Goal: Task Accomplishment & Management: Complete application form

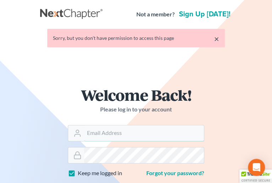
type input "[PERSON_NAME][EMAIL_ADDRESS][DOMAIN_NAME]"
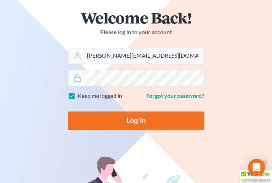
click at [179, 118] on input "Log In" at bounding box center [136, 120] width 137 height 18
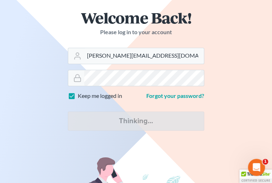
type input "Thinking..."
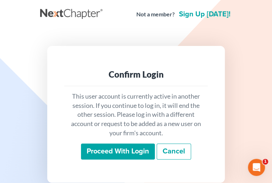
click at [91, 143] on input "Proceed with login" at bounding box center [118, 151] width 74 height 16
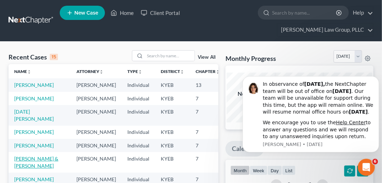
click at [27, 169] on link "[PERSON_NAME] & [PERSON_NAME]" at bounding box center [36, 161] width 44 height 13
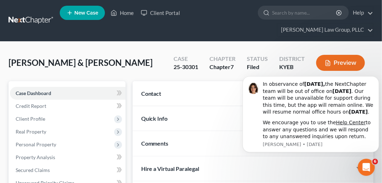
click at [276, 76] on icon "Dismiss notification" at bounding box center [377, 78] width 4 height 4
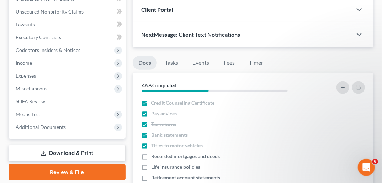
scroll to position [185, 0]
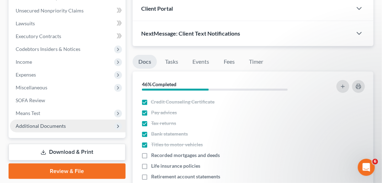
click at [61, 123] on span "Additional Documents" at bounding box center [41, 126] width 50 height 6
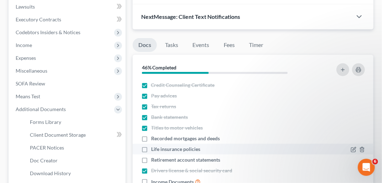
scroll to position [207, 0]
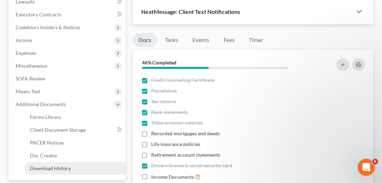
click at [63, 165] on span "Download History" at bounding box center [50, 168] width 41 height 6
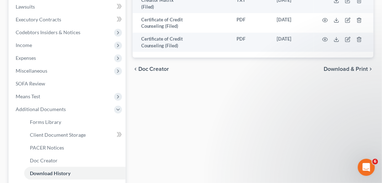
scroll to position [202, 0]
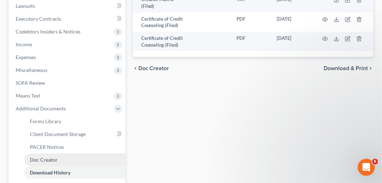
click at [54, 156] on span "Doc Creator" at bounding box center [44, 159] width 28 height 6
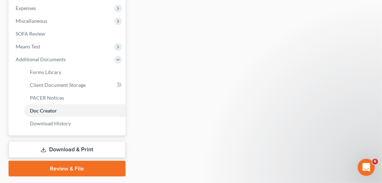
scroll to position [259, 0]
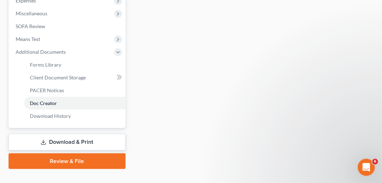
click at [78, 153] on link "Review & File" at bounding box center [67, 161] width 117 height 16
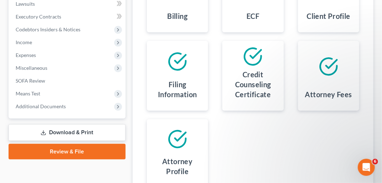
scroll to position [206, 0]
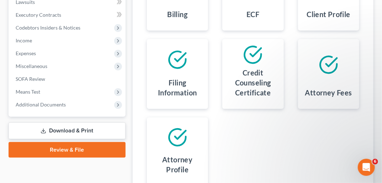
click at [82, 122] on link "Download & Print" at bounding box center [67, 130] width 117 height 17
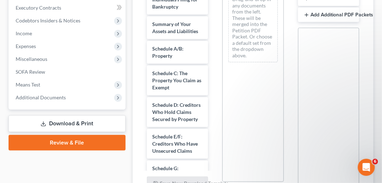
scroll to position [60, 0]
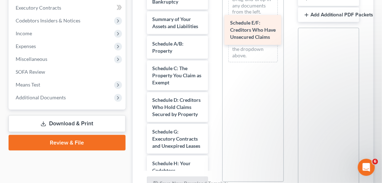
drag, startPoint x: 183, startPoint y: 140, endPoint x: 261, endPoint y: 30, distance: 134.7
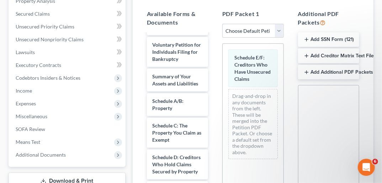
scroll to position [154, 0]
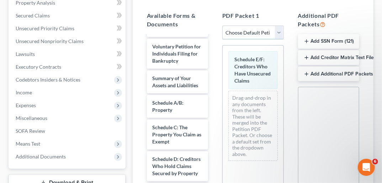
click at [276, 26] on select "Choose Default Petition PDF Packet Complete Bankruptcy Petition (all forms and …" at bounding box center [252, 33] width 61 height 14
select select "2"
click at [222, 26] on select "Choose Default Petition PDF Packet Complete Bankruptcy Petition (all forms and …" at bounding box center [252, 33] width 61 height 14
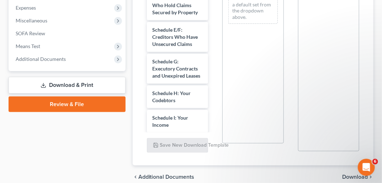
scroll to position [271, 0]
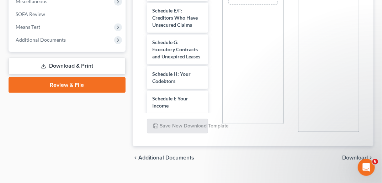
click at [276, 155] on span "Download" at bounding box center [355, 158] width 26 height 6
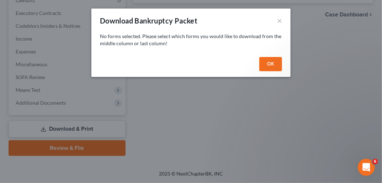
scroll to position [195, 0]
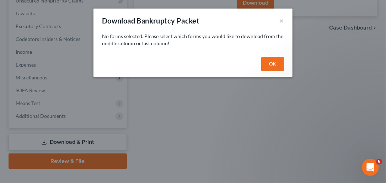
click at [274, 66] on button "OK" at bounding box center [272, 64] width 23 height 14
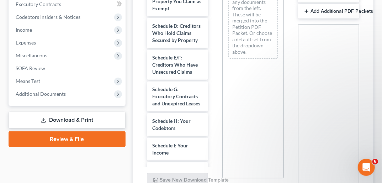
scroll to position [221, 0]
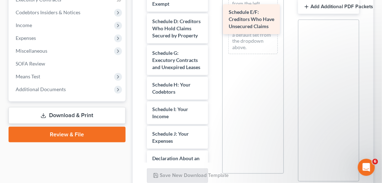
drag, startPoint x: 182, startPoint y: 63, endPoint x: 258, endPoint y: 21, distance: 86.7
click at [214, 21] on div "Schedule E/F: Creditors Who Have Unsecured Claims Voluntary Petition for Indivi…" at bounding box center [177, 151] width 73 height 501
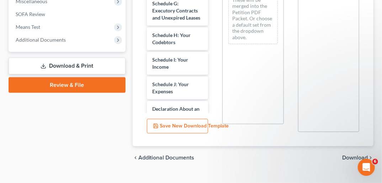
scroll to position [270, 0]
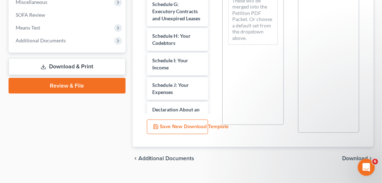
click at [276, 155] on span "Download" at bounding box center [355, 158] width 26 height 6
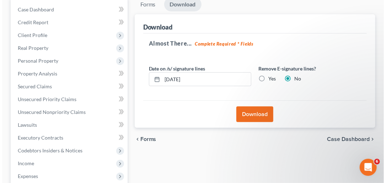
scroll to position [82, 0]
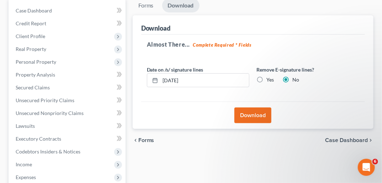
click at [262, 107] on button "Download" at bounding box center [252, 115] width 37 height 16
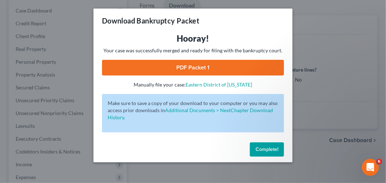
click at [220, 66] on link "PDF Packet 1" at bounding box center [193, 68] width 182 height 16
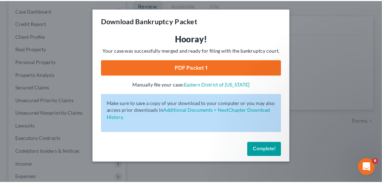
scroll to position [195, 0]
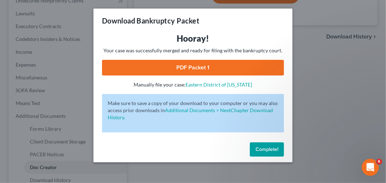
click at [276, 29] on div "Download Bankruptcy Packet Hooray! Your case was successfully merged and ready …" at bounding box center [193, 91] width 386 height 183
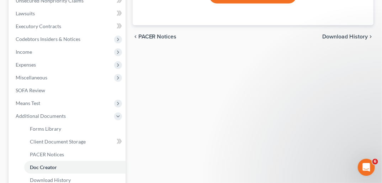
click at [276, 34] on span "Download History" at bounding box center [345, 37] width 46 height 6
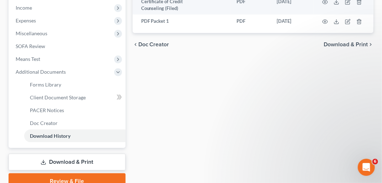
scroll to position [253, 0]
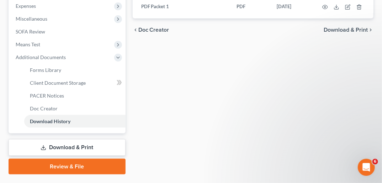
click at [91, 139] on link "Download & Print" at bounding box center [67, 147] width 117 height 17
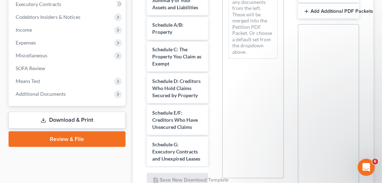
scroll to position [83, 0]
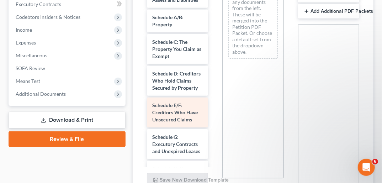
click at [172, 112] on span "Schedule E/F: Creditors Who Have Unsecured Claims" at bounding box center [176, 112] width 46 height 20
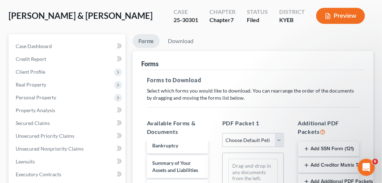
scroll to position [51, 0]
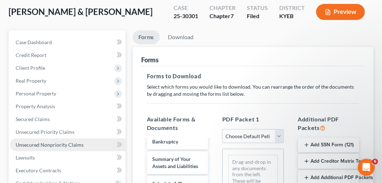
click at [71, 141] on span "Unsecured Nonpriority Claims" at bounding box center [50, 144] width 68 height 6
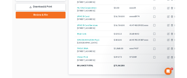
scroll to position [337, 0]
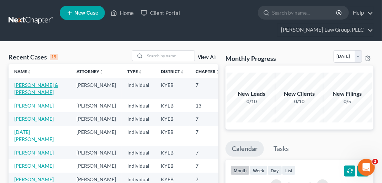
click at [28, 82] on link "[PERSON_NAME] & [PERSON_NAME]" at bounding box center [36, 88] width 44 height 13
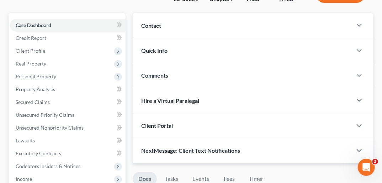
scroll to position [71, 0]
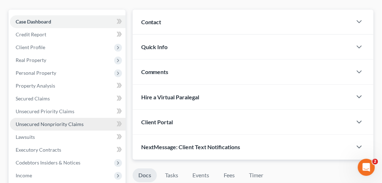
click at [64, 121] on span "Unsecured Nonpriority Claims" at bounding box center [50, 124] width 68 height 6
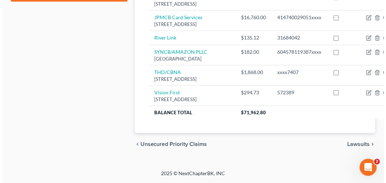
scroll to position [430, 0]
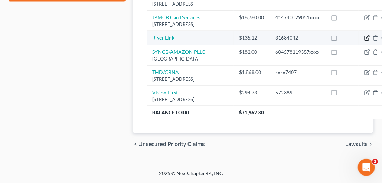
click at [366, 39] on icon "button" at bounding box center [367, 37] width 3 height 3
select select "14"
select select "2"
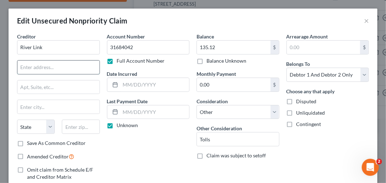
click at [82, 69] on input "text" at bounding box center [58, 67] width 82 height 14
type input "PO Box 436177"
click at [81, 109] on input "text" at bounding box center [58, 107] width 82 height 14
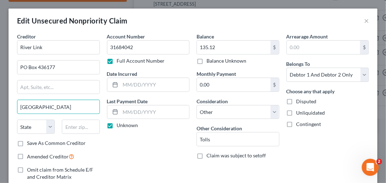
type input "Louisville"
click at [159, 159] on div "Account Number 31684042 Full Account Number Date Incurred Last Payment Date Unk…" at bounding box center [148, 116] width 90 height 166
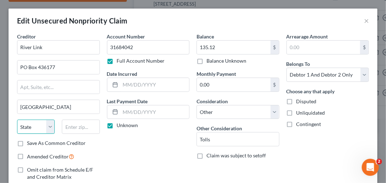
click at [49, 127] on select "State AL AK AR AZ CA CO CT DE DC FL GA GU HI ID IL IN IA KS KY LA ME MD MA MI M…" at bounding box center [36, 126] width 38 height 14
select select "18"
click at [17, 119] on select "State AL AK AR AZ CA CO CT DE DC FL GA GU HI ID IL IN IA KS KY LA ME MD MA MI M…" at bounding box center [36, 126] width 38 height 14
click at [27, 141] on label "Save As Common Creditor" at bounding box center [56, 142] width 59 height 7
click at [30, 141] on input "Save As Common Creditor" at bounding box center [32, 141] width 5 height 5
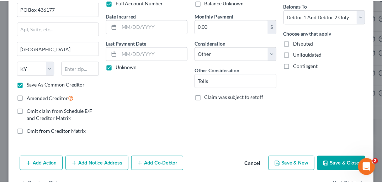
scroll to position [61, 0]
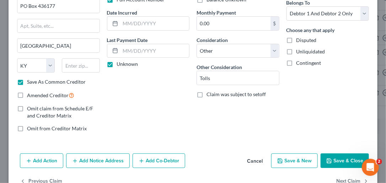
click at [344, 162] on button "Save & Close" at bounding box center [345, 160] width 48 height 15
checkbox input "false"
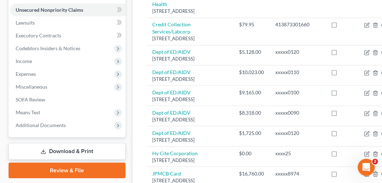
scroll to position [178, 0]
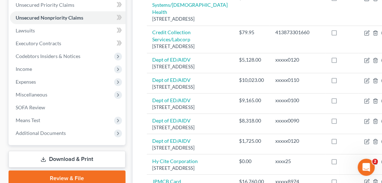
click at [70, 151] on link "Download & Print" at bounding box center [67, 159] width 117 height 17
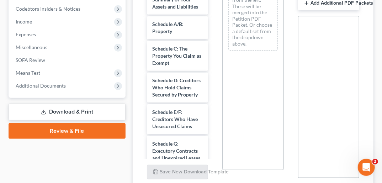
scroll to position [80, 0]
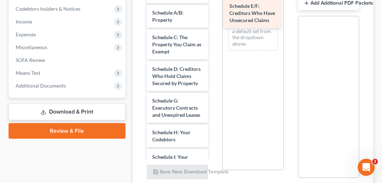
drag, startPoint x: 177, startPoint y: 112, endPoint x: 253, endPoint y: 17, distance: 122.4
click at [214, 17] on div "Schedule E/F: Creditors Who Have Unsecured Claims 25-03803 20250609 CCC Priscil…" at bounding box center [177, 168] width 73 height 564
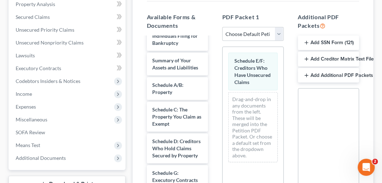
scroll to position [148, 0]
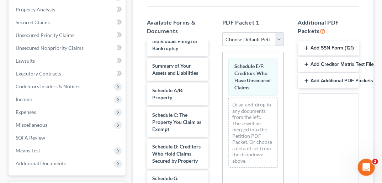
click at [282, 32] on select "Choose Default Petition PDF Packet Complete Bankruptcy Petition (all forms and …" at bounding box center [252, 39] width 61 height 14
select select "2"
click at [222, 32] on select "Choose Default Petition PDF Packet Complete Bankruptcy Petition (all forms and …" at bounding box center [252, 39] width 61 height 14
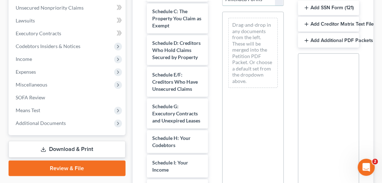
scroll to position [226, 0]
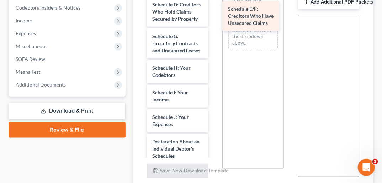
drag, startPoint x: 181, startPoint y: 45, endPoint x: 256, endPoint y: 17, distance: 80.3
click at [214, 17] on div "Schedule E/F: Creditors Who Have Unsecured Claims Voluntary Petition for Indivi…" at bounding box center [177, 134] width 73 height 501
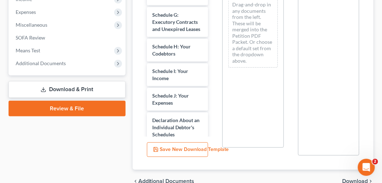
scroll to position [271, 0]
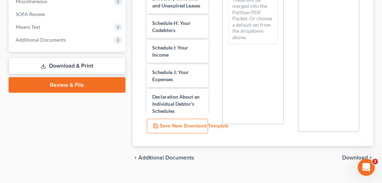
click at [350, 155] on span "Download" at bounding box center [355, 158] width 26 height 6
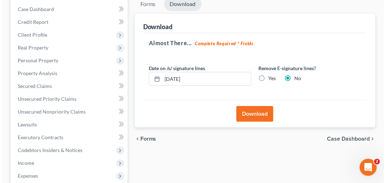
scroll to position [82, 0]
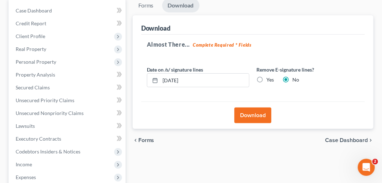
click at [245, 107] on button "Download" at bounding box center [252, 115] width 37 height 16
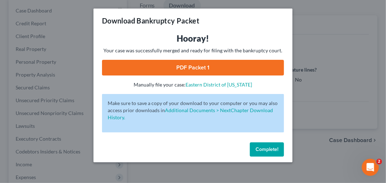
click at [203, 68] on link "PDF Packet 1" at bounding box center [193, 68] width 182 height 16
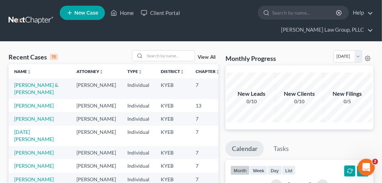
click at [26, 82] on td "[PERSON_NAME] & [PERSON_NAME]" at bounding box center [40, 88] width 62 height 20
click at [26, 82] on link "[PERSON_NAME] & [PERSON_NAME]" at bounding box center [36, 88] width 44 height 13
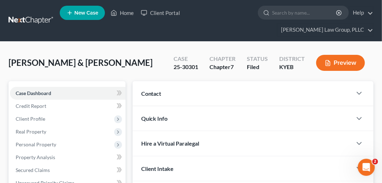
click at [26, 90] on span "Case Dashboard" at bounding box center [34, 93] width 36 height 6
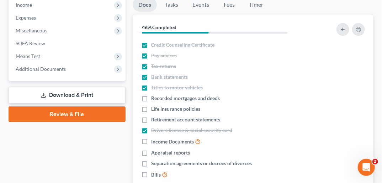
scroll to position [243, 0]
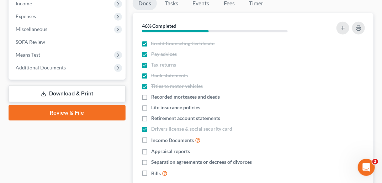
click at [79, 85] on link "Download & Print" at bounding box center [67, 93] width 117 height 17
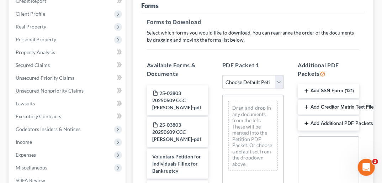
scroll to position [106, 0]
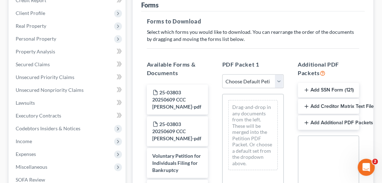
click at [323, 83] on button "Add SSN Form (121)" at bounding box center [328, 90] width 61 height 15
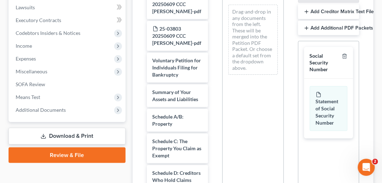
scroll to position [202, 0]
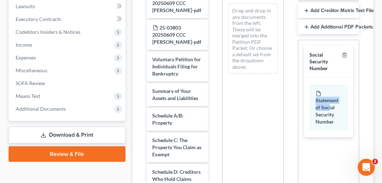
drag, startPoint x: 328, startPoint y: 94, endPoint x: 386, endPoint y: 65, distance: 64.5
click at [382, 66] on html "Home New Case Client Portal [PERSON_NAME] Law Group, PLLC [PERSON_NAME][EMAIL_A…" at bounding box center [191, 31] width 382 height 467
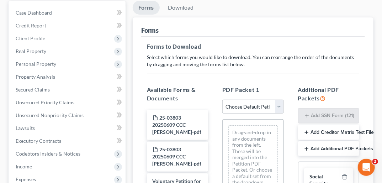
scroll to position [86, 0]
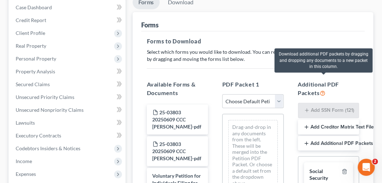
click at [323, 89] on icon at bounding box center [323, 92] width 6 height 7
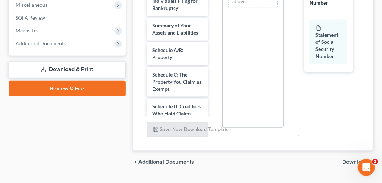
scroll to position [271, 0]
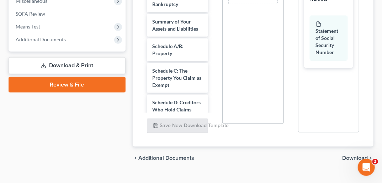
click at [351, 155] on span "Download" at bounding box center [355, 158] width 26 height 6
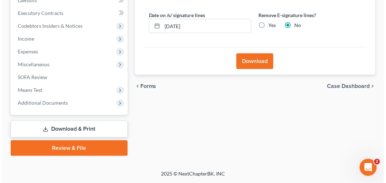
scroll to position [195, 0]
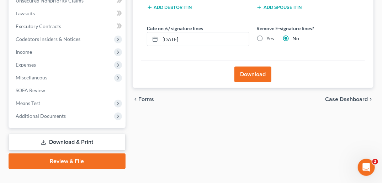
click at [264, 66] on button "Download" at bounding box center [252, 74] width 37 height 16
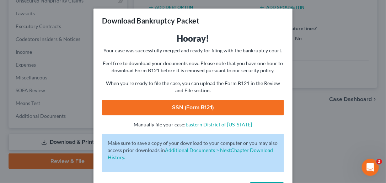
click at [207, 107] on link "SSN (Form B121)" at bounding box center [193, 108] width 182 height 16
